Goal: Go to known website: Access a specific website the user already knows

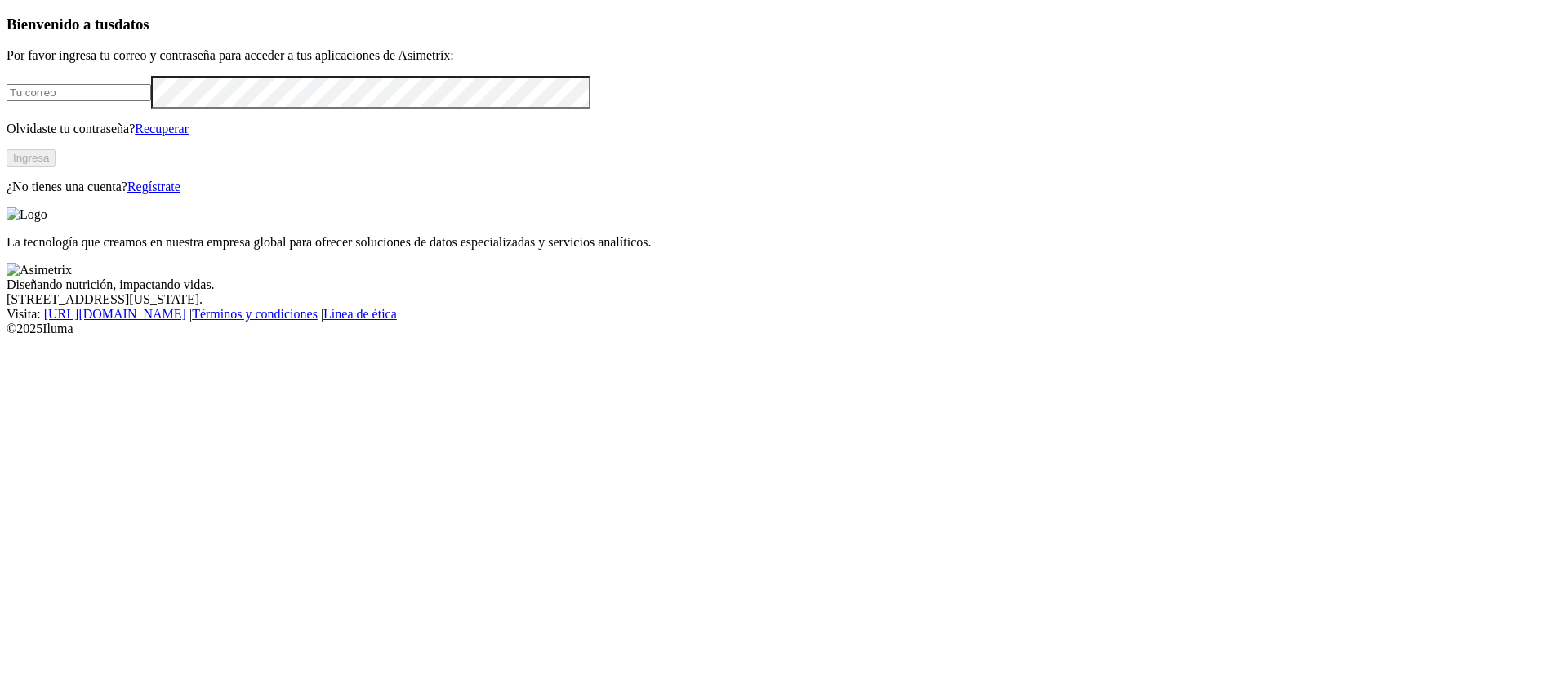
type input "[PERSON_NAME][EMAIL_ADDRESS][DOMAIN_NAME]"
click at [55, 167] on button "Ingresa" at bounding box center [31, 157] width 49 height 17
